Goal: Task Accomplishment & Management: Use online tool/utility

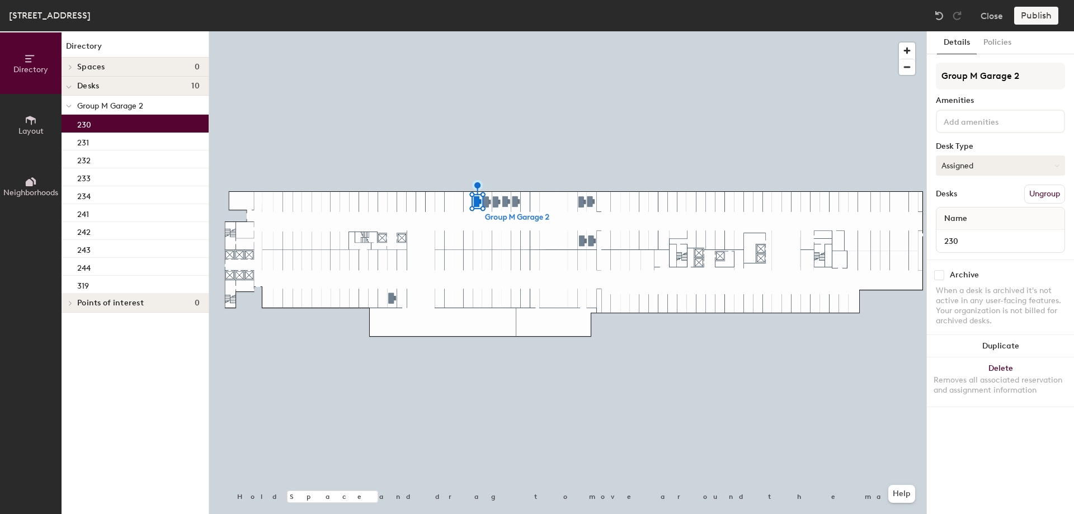
click at [960, 173] on button "Assigned" at bounding box center [1000, 166] width 129 height 20
click at [960, 231] on div "Hoteled" at bounding box center [993, 234] width 112 height 17
click at [1025, 20] on button "Publish" at bounding box center [1037, 16] width 44 height 18
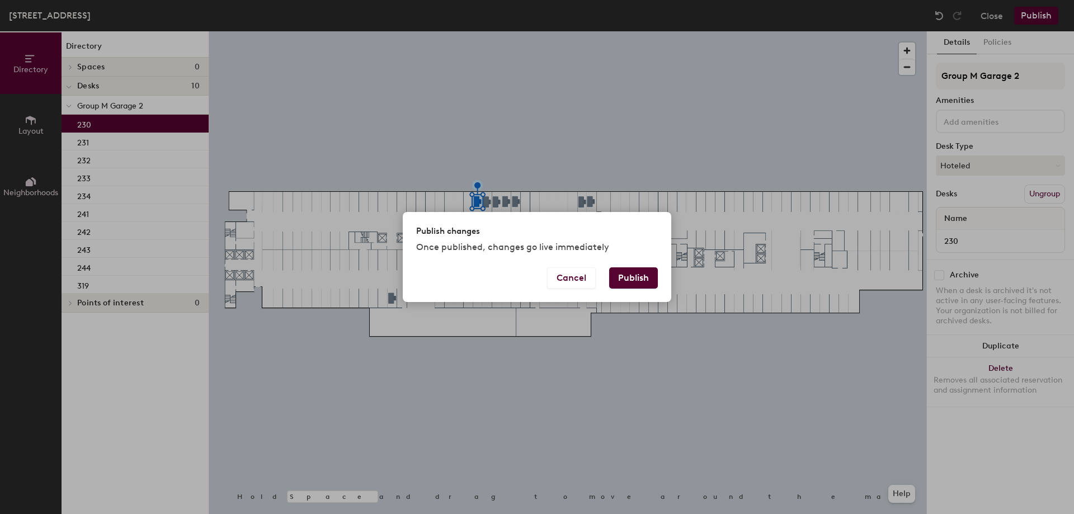
click at [632, 278] on button "Publish" at bounding box center [633, 277] width 49 height 21
